Goal: Information Seeking & Learning: Learn about a topic

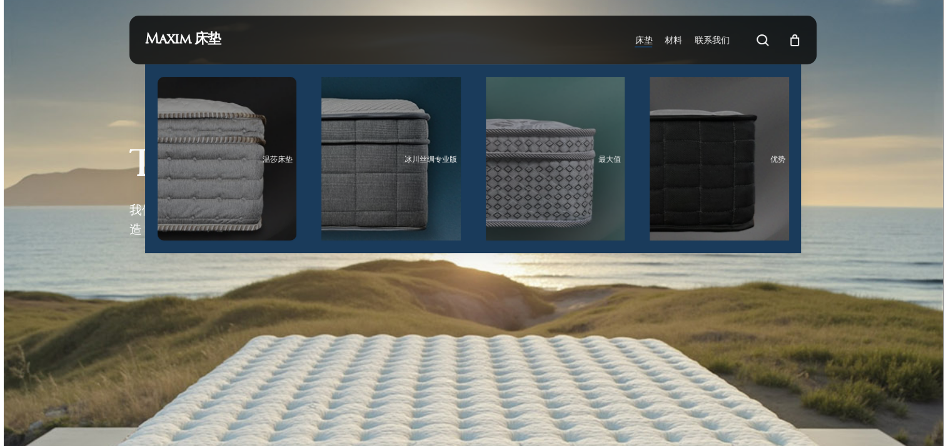
click at [644, 41] on span "床垫" at bounding box center [644, 40] width 18 height 12
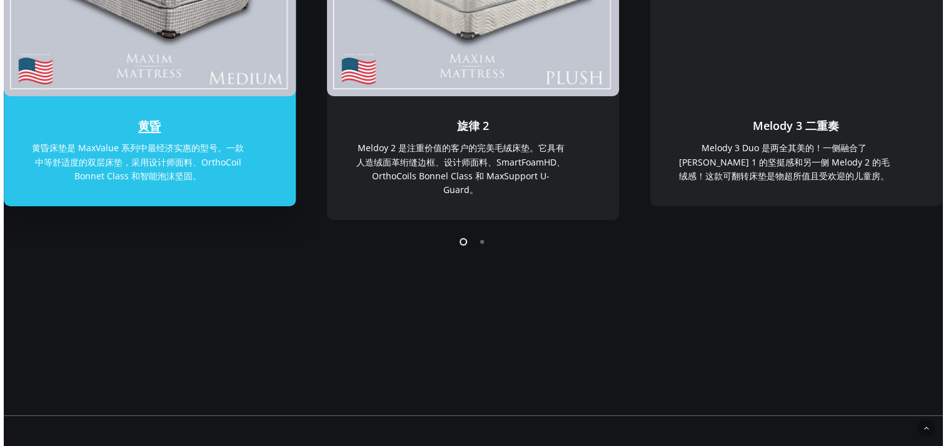
scroll to position [500, 0]
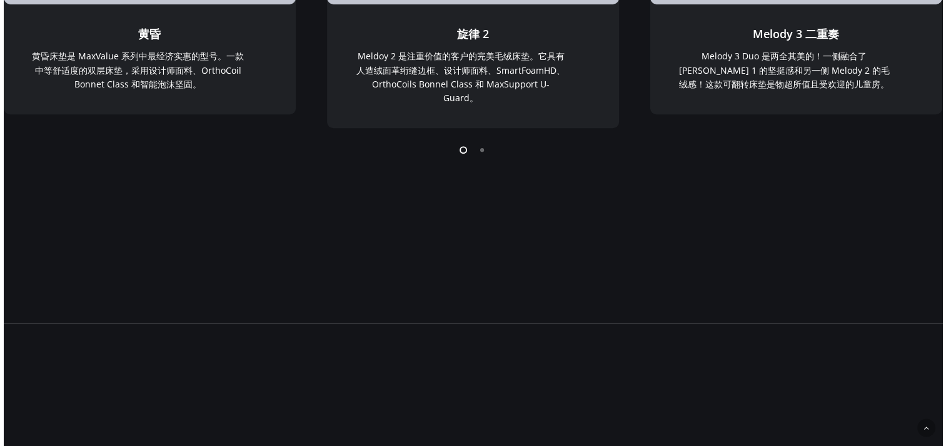
click at [485, 154] on li "页面点 2" at bounding box center [482, 149] width 19 height 19
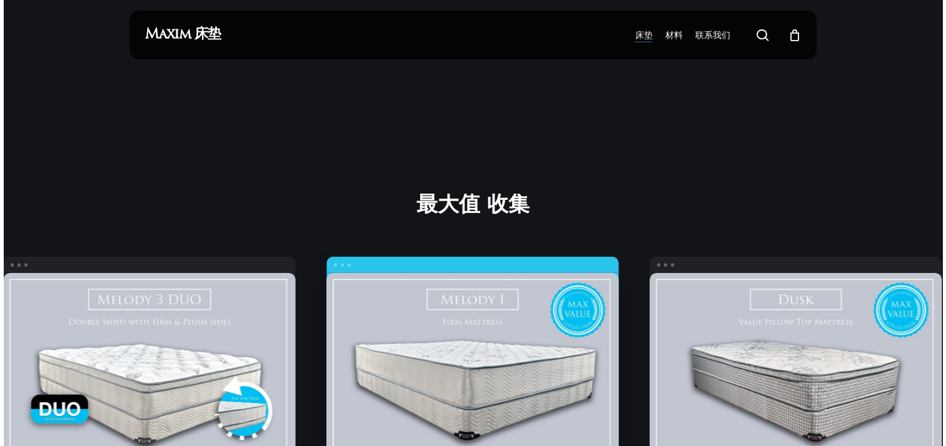
scroll to position [0, 0]
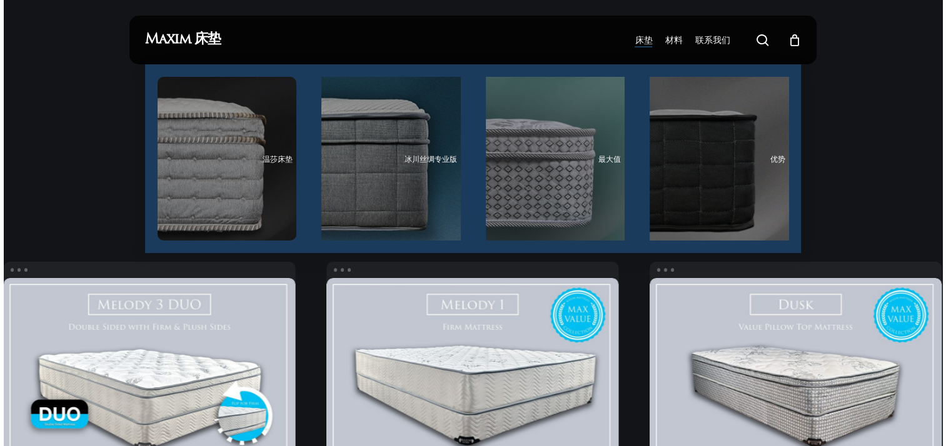
click at [642, 39] on span "床垫" at bounding box center [644, 40] width 18 height 12
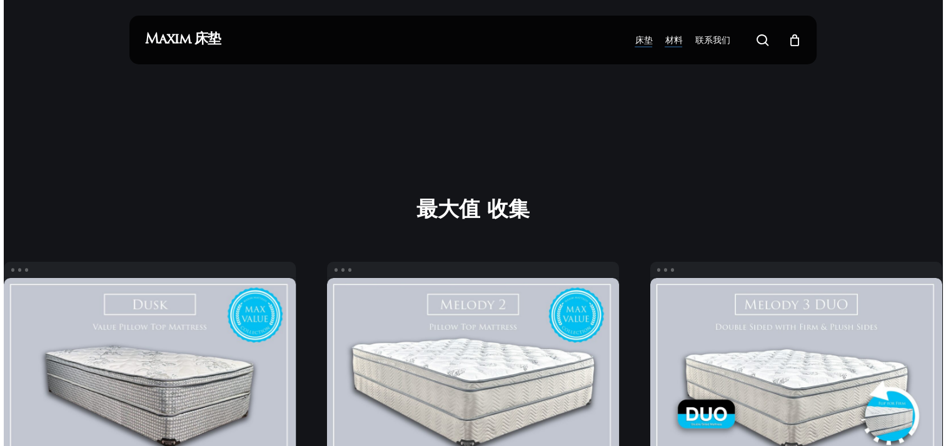
click at [675, 38] on span "材料" at bounding box center [674, 40] width 18 height 12
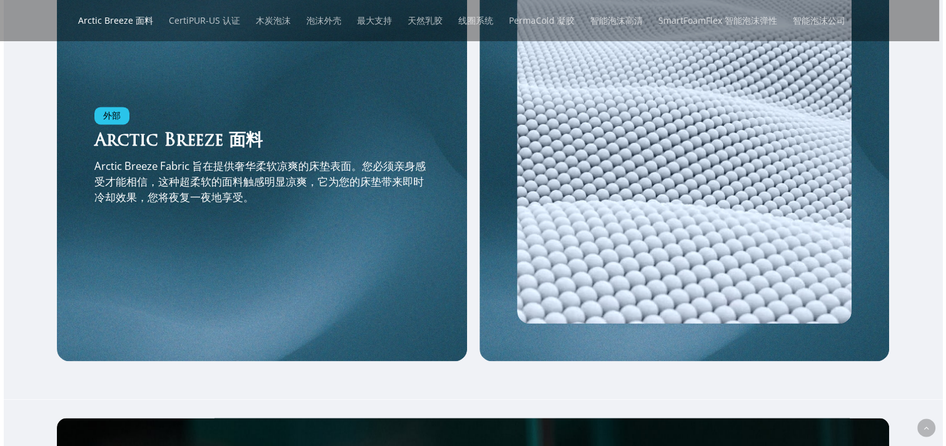
scroll to position [1813, 0]
